Goal: Task Accomplishment & Management: Complete application form

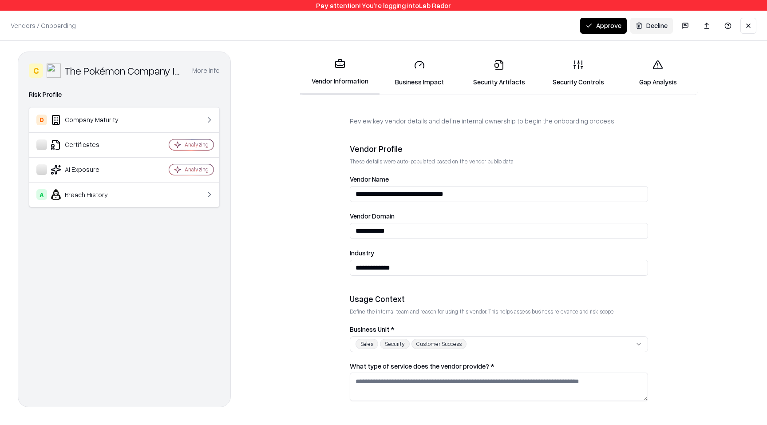
click at [660, 83] on link "Gap Analysis" at bounding box center [657, 72] width 79 height 41
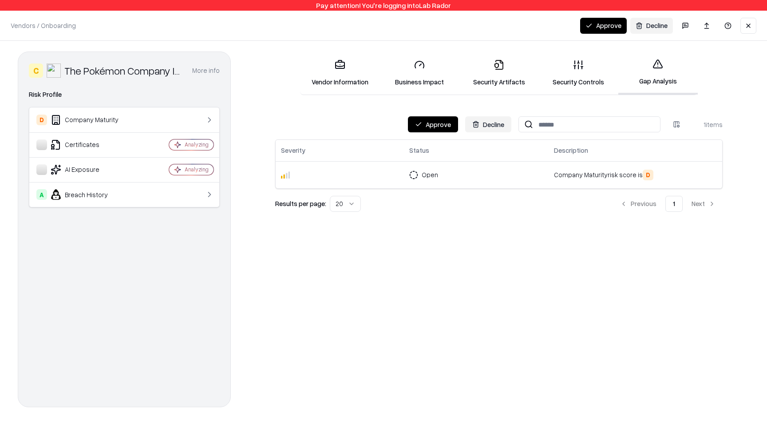
click at [421, 122] on button "Approve" at bounding box center [433, 124] width 50 height 16
click at [448, 117] on button "Approve" at bounding box center [433, 124] width 50 height 16
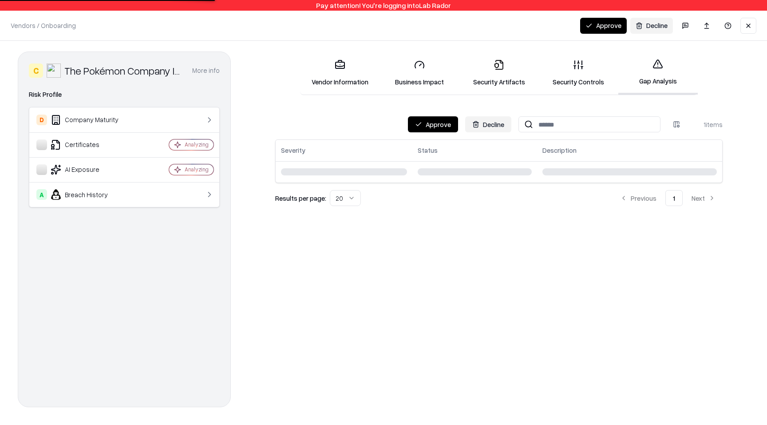
click at [469, 128] on button "Decline" at bounding box center [488, 124] width 46 height 16
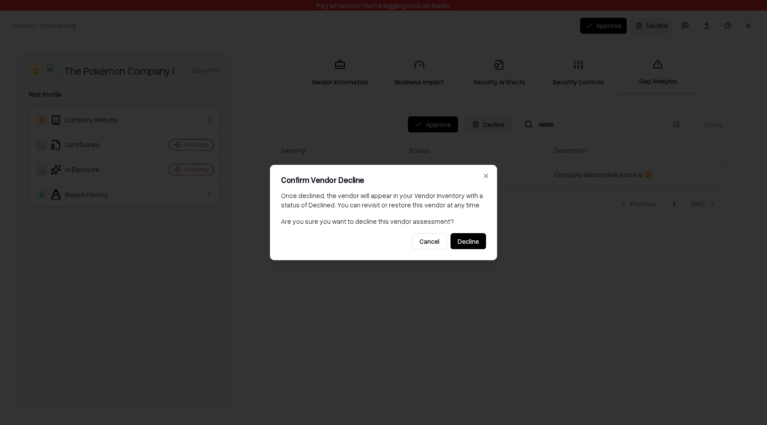
click at [468, 239] on button "Decline" at bounding box center [467, 241] width 35 height 16
click at [432, 240] on button "Cancel" at bounding box center [429, 241] width 35 height 16
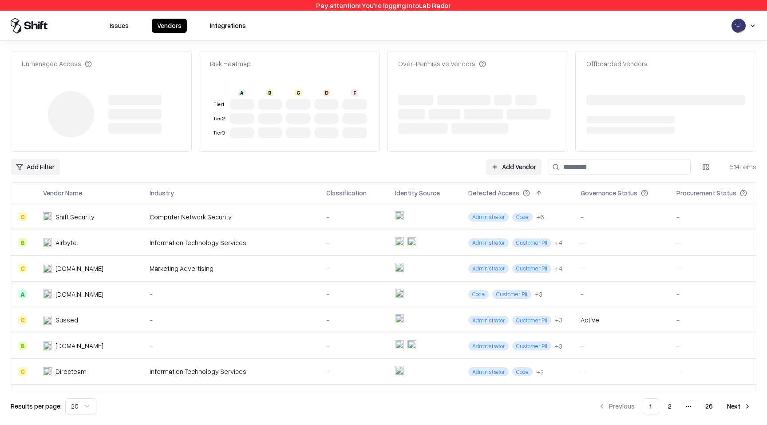
click at [507, 167] on link "Add Vendor" at bounding box center [513, 167] width 55 height 16
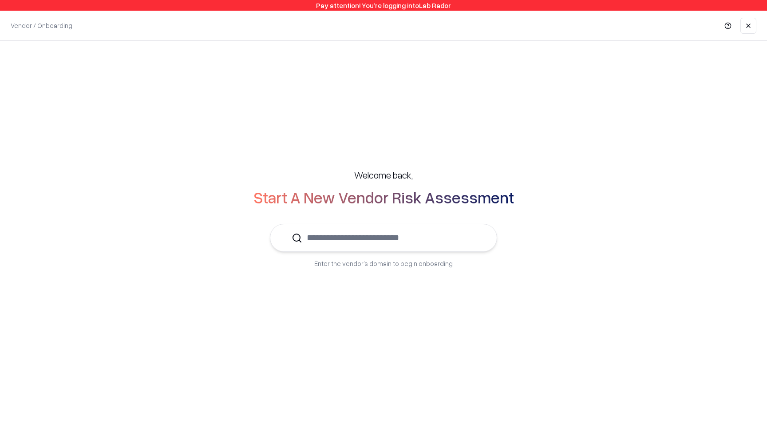
click at [420, 233] on input "text" at bounding box center [388, 237] width 173 height 27
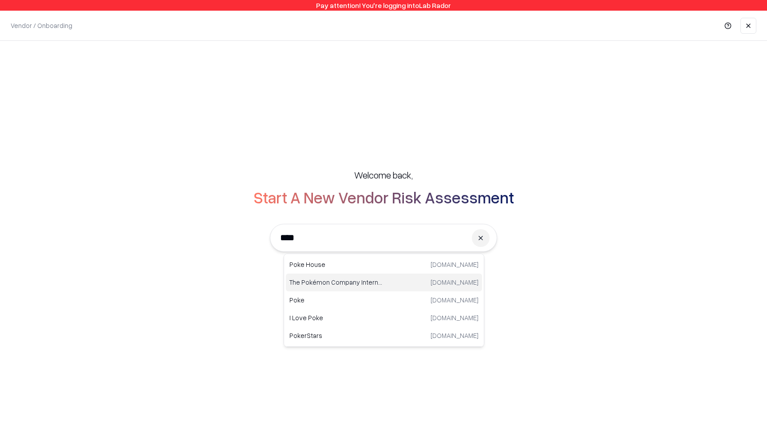
click at [397, 276] on div "The Pokémon Company International pokemon.com" at bounding box center [384, 282] width 196 height 18
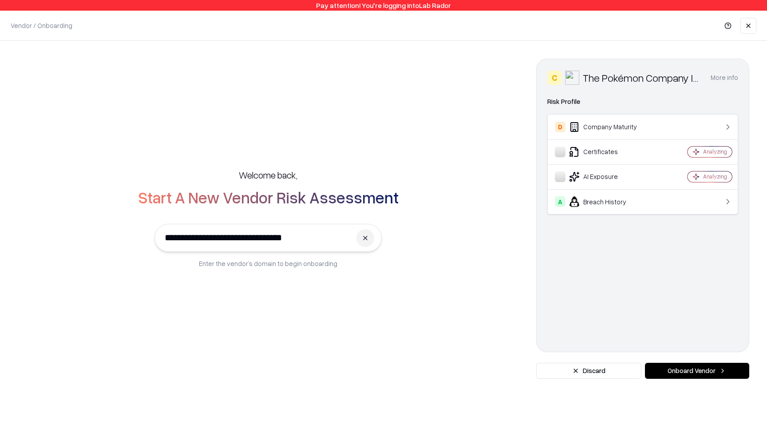
type input "**********"
click at [723, 376] on button "Onboard Vendor" at bounding box center [697, 370] width 104 height 16
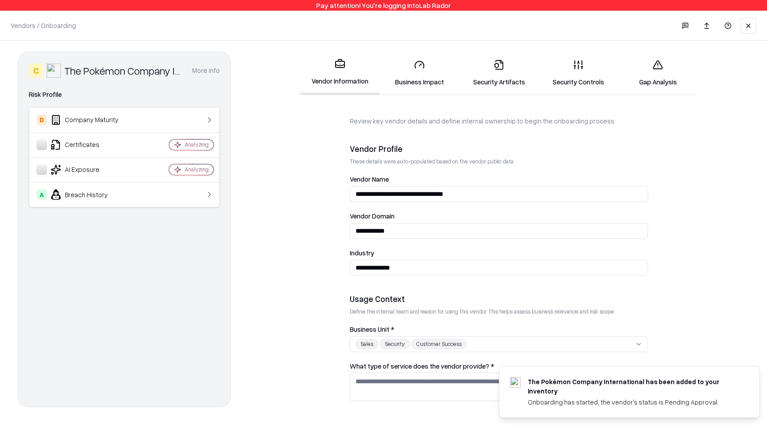
click at [660, 75] on link "Gap Analysis" at bounding box center [657, 72] width 79 height 41
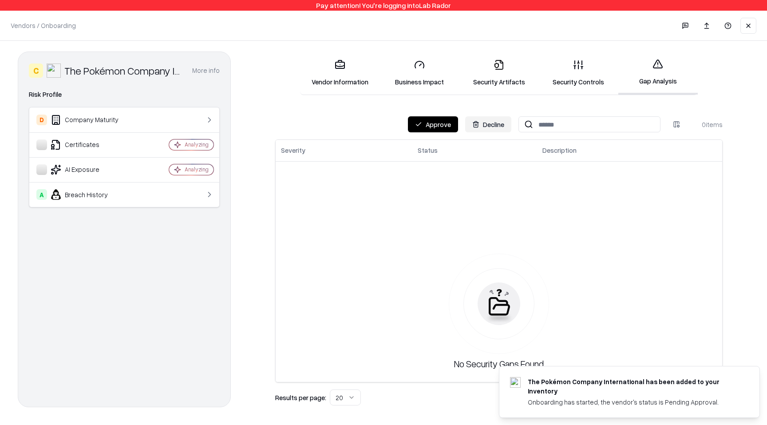
click at [416, 130] on button "Approve" at bounding box center [433, 124] width 50 height 16
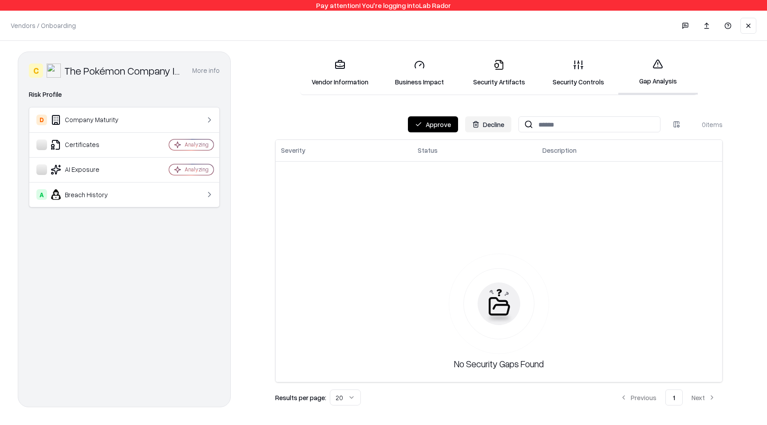
click at [413, 123] on button "Approve" at bounding box center [433, 124] width 50 height 16
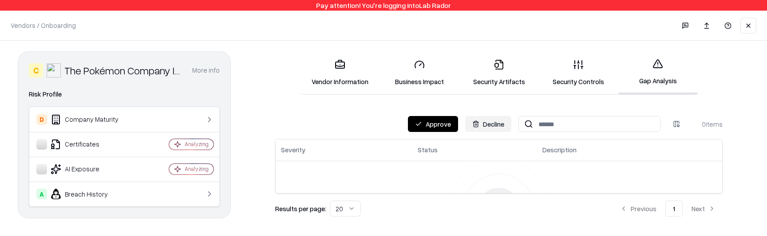
click at [441, 128] on button "Approve" at bounding box center [433, 124] width 50 height 16
click at [428, 122] on button "Approve" at bounding box center [433, 124] width 50 height 16
click at [427, 118] on button "Approve" at bounding box center [433, 124] width 50 height 16
click at [703, 125] on div "0 items" at bounding box center [704, 124] width 35 height 9
click at [672, 125] on html "Pay attention! You're logging into Lab Rador Vendors / Onboarding Changes Saved…" at bounding box center [383, 118] width 767 height 236
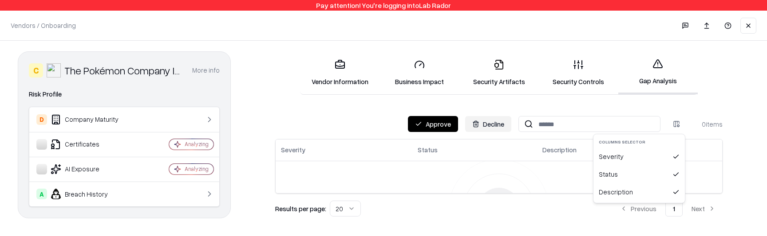
click at [686, 117] on html "Pay attention! You're logging into Lab Rador Vendors / Onboarding Changes Saved…" at bounding box center [383, 118] width 767 height 236
click at [444, 118] on button "Approve" at bounding box center [433, 124] width 50 height 16
click at [439, 129] on button "Approve" at bounding box center [433, 124] width 50 height 16
click at [435, 126] on button "Approve" at bounding box center [433, 124] width 50 height 16
